Goal: Task Accomplishment & Management: Use online tool/utility

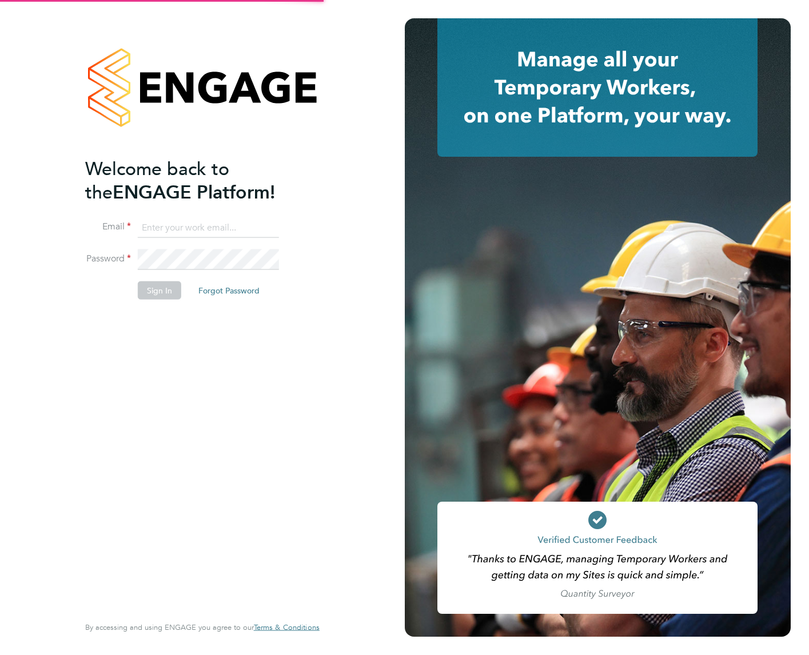
type input "[EMAIL_ADDRESS][DOMAIN_NAME]"
click at [199, 389] on div "Welcome back to the ENGAGE Platform! Email [EMAIL_ADDRESS][DOMAIN_NAME] Passwor…" at bounding box center [196, 385] width 223 height 456
click at [158, 293] on button "Sign In" at bounding box center [159, 290] width 43 height 18
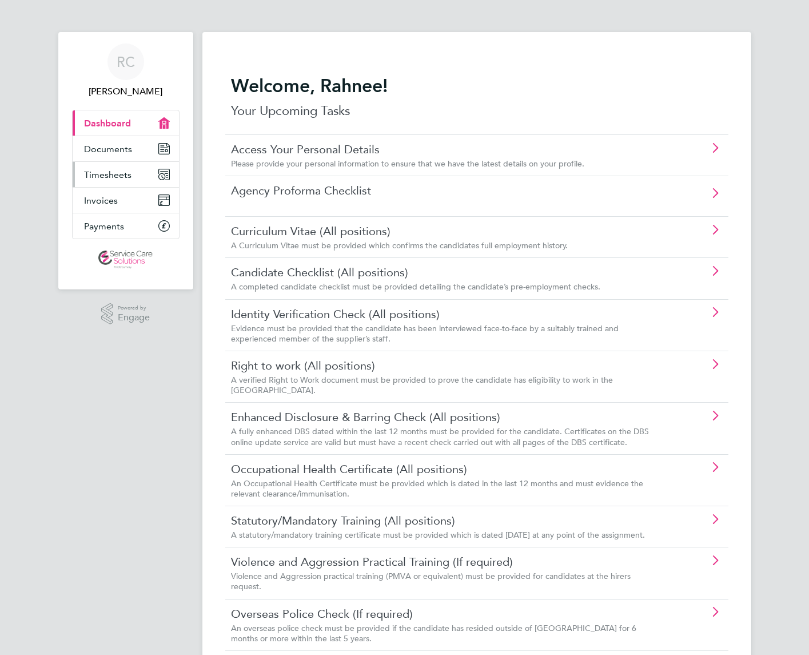
click at [122, 167] on link "Timesheets" at bounding box center [126, 174] width 106 height 25
